Goal: Information Seeking & Learning: Learn about a topic

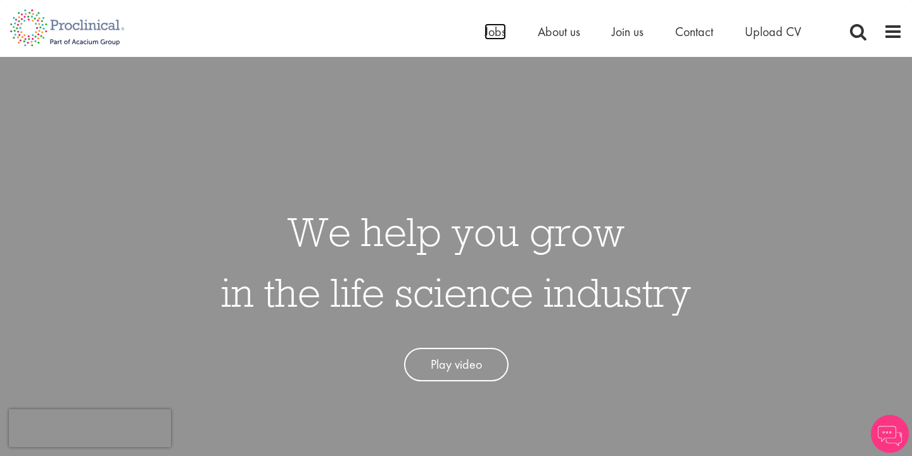
click at [498, 36] on span "Jobs" at bounding box center [495, 31] width 22 height 16
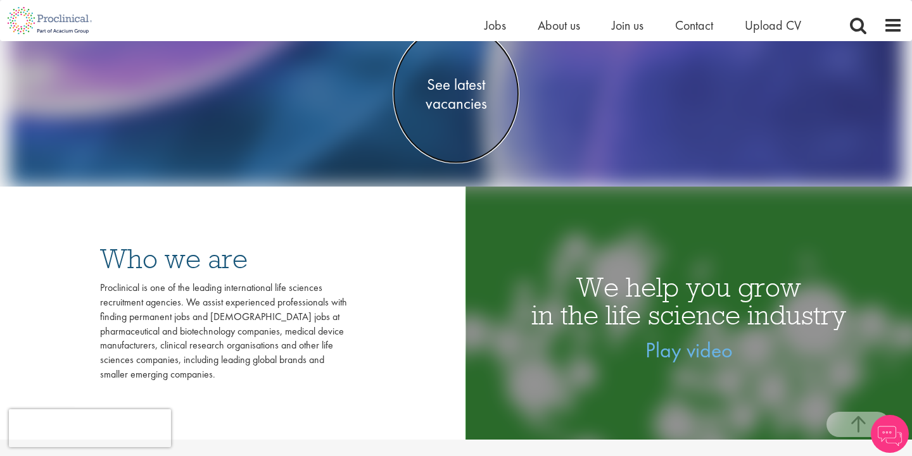
click at [457, 108] on span "See latest vacancies" at bounding box center [456, 94] width 127 height 38
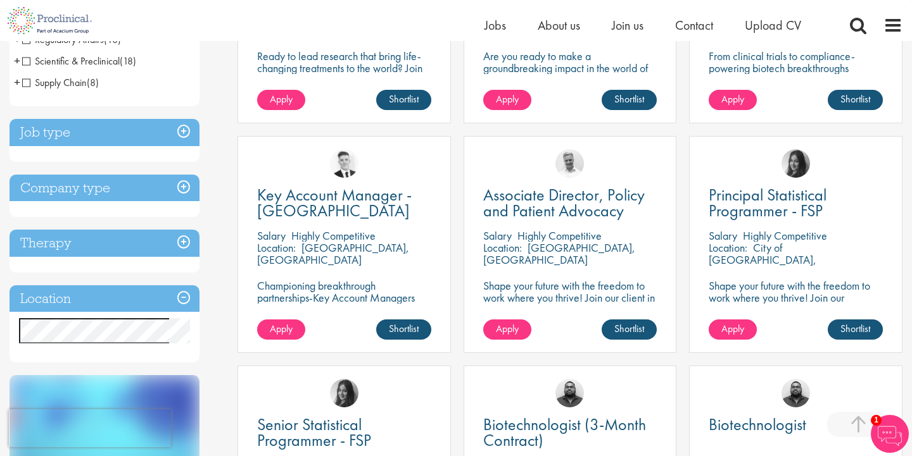
scroll to position [399, 0]
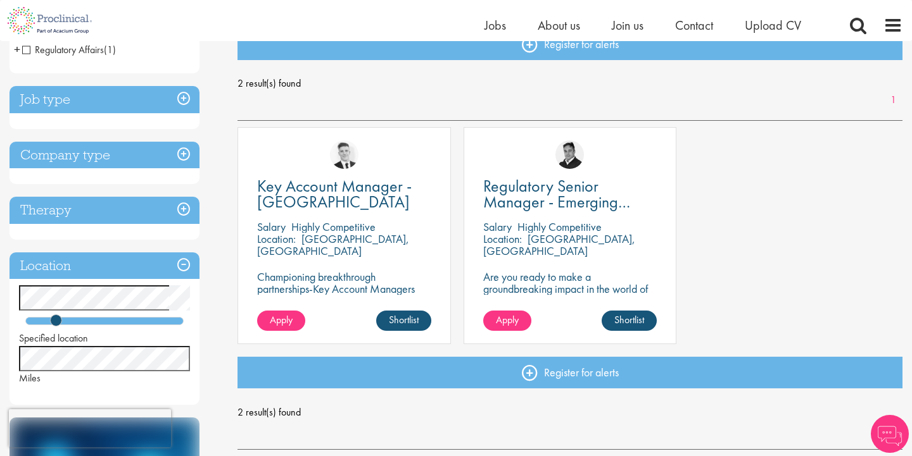
scroll to position [150, 0]
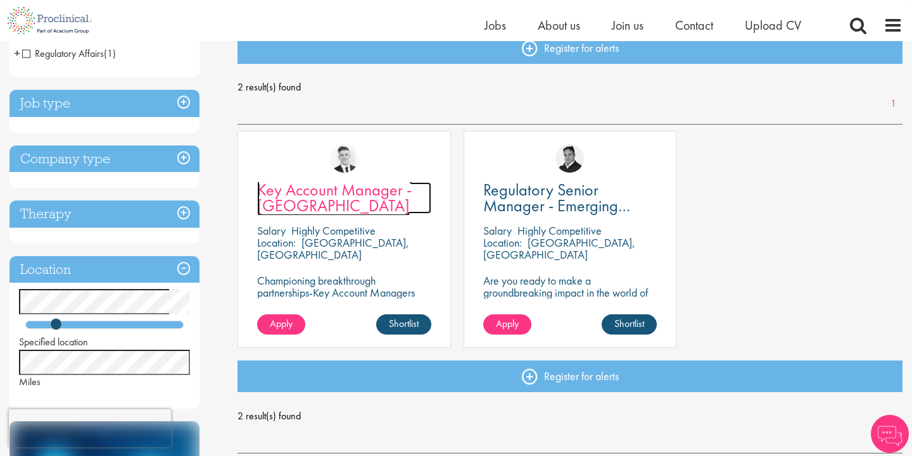
click at [306, 198] on span "Key Account Manager - [GEOGRAPHIC_DATA]" at bounding box center [334, 197] width 154 height 37
